Goal: Task Accomplishment & Management: Use online tool/utility

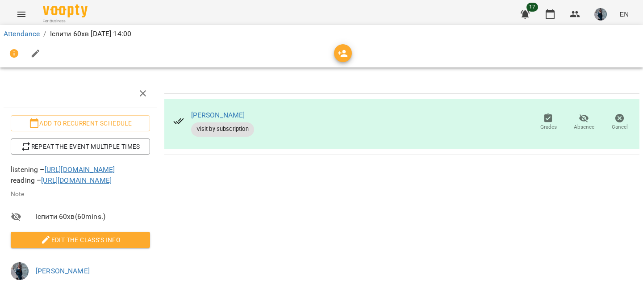
click at [18, 12] on icon "Menu" at bounding box center [21, 14] width 8 height 5
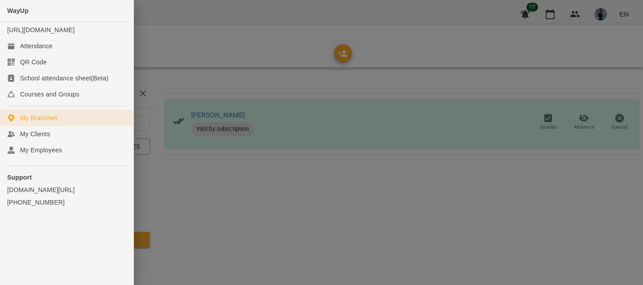
click at [30, 126] on link "My Branches" at bounding box center [66, 118] width 133 height 16
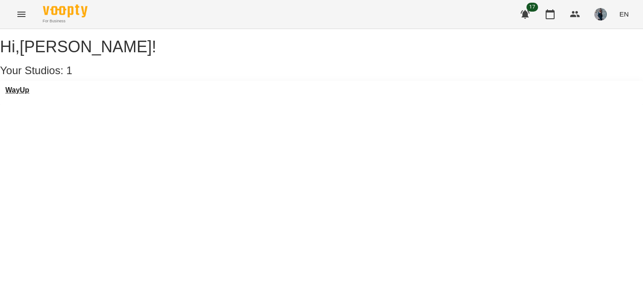
click at [29, 94] on h3 "WayUp" at bounding box center [17, 90] width 24 height 8
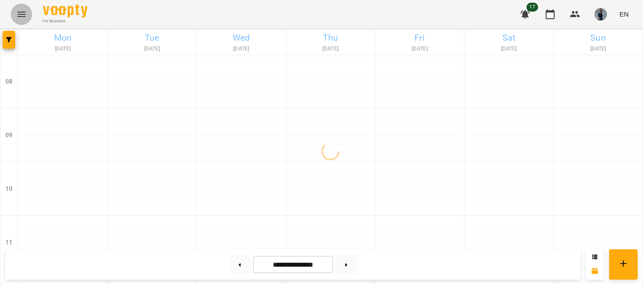
click at [24, 15] on icon "Menu" at bounding box center [21, 14] width 11 height 11
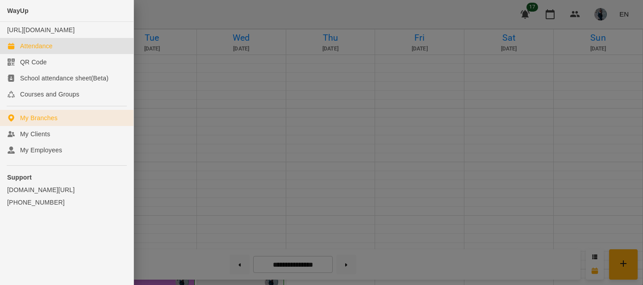
click at [33, 122] on div "My Branches" at bounding box center [38, 117] width 37 height 9
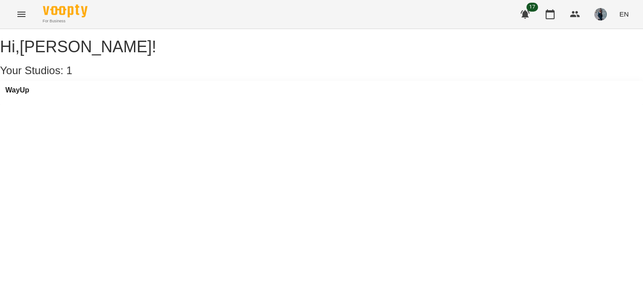
click at [49, 105] on div "WayUp" at bounding box center [321, 93] width 643 height 24
click at [24, 95] on div "WayUp" at bounding box center [321, 93] width 643 height 24
click at [25, 94] on h3 "WayUp" at bounding box center [17, 90] width 24 height 8
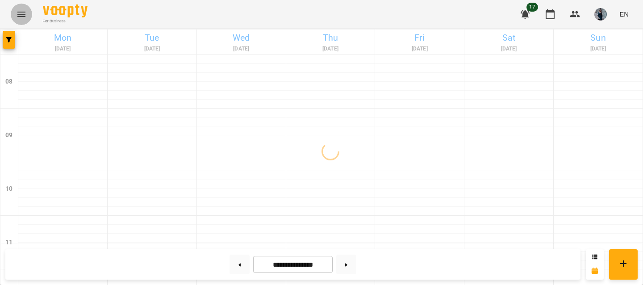
click at [21, 12] on icon "Menu" at bounding box center [21, 14] width 8 height 5
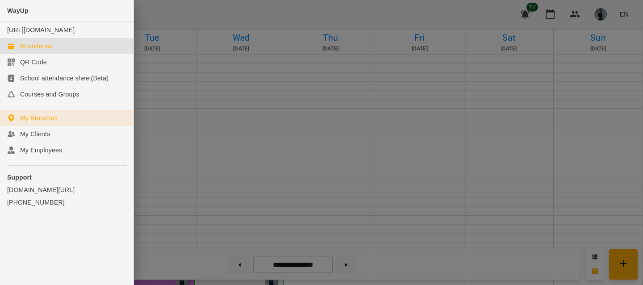
click at [35, 122] on div "My Branches" at bounding box center [38, 117] width 37 height 9
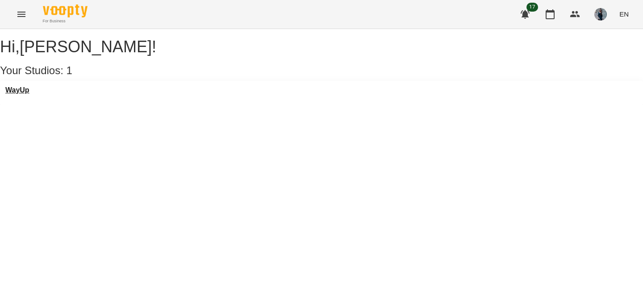
click at [23, 94] on h3 "WayUp" at bounding box center [17, 90] width 24 height 8
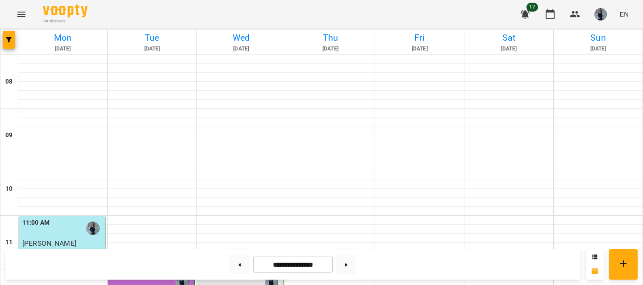
scroll to position [302, 0]
click at [21, 12] on icon "Menu" at bounding box center [21, 14] width 8 height 5
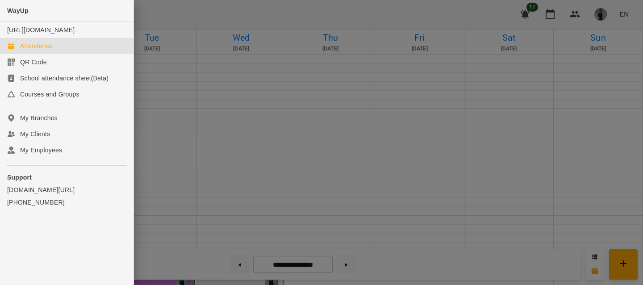
click at [47, 154] on div "My Employees" at bounding box center [41, 150] width 42 height 9
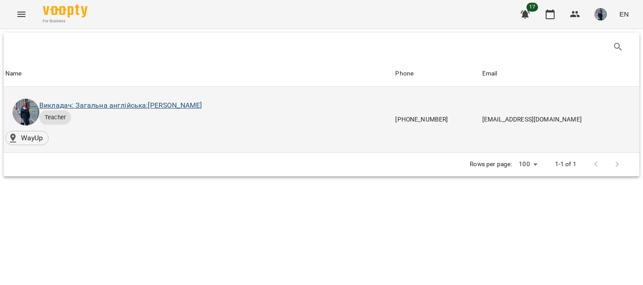
click at [80, 106] on link "Викладач: Загальна англійська: [PERSON_NAME]" at bounding box center [120, 105] width 162 height 8
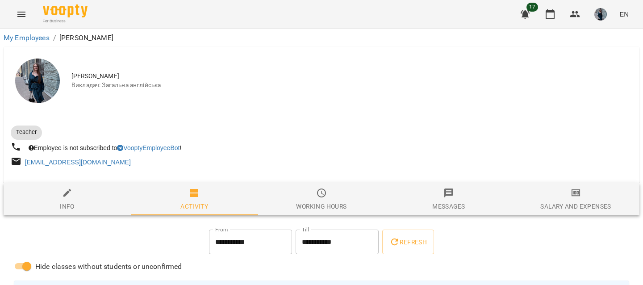
click at [563, 195] on span "Salary and Expenses" at bounding box center [575, 199] width 117 height 24
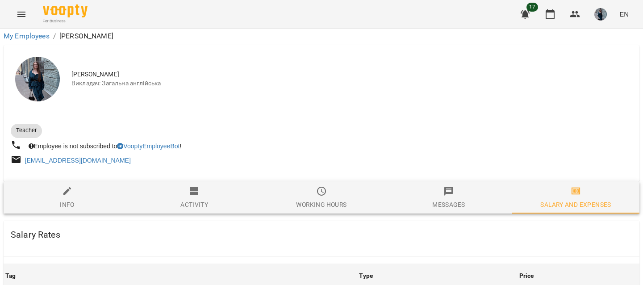
scroll to position [872, 0]
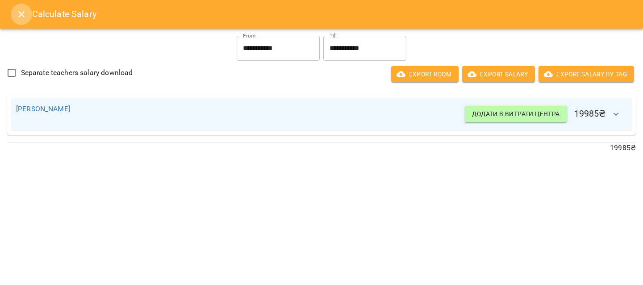
click at [22, 14] on icon "Close" at bounding box center [21, 14] width 6 height 6
